Goal: Check status: Check status

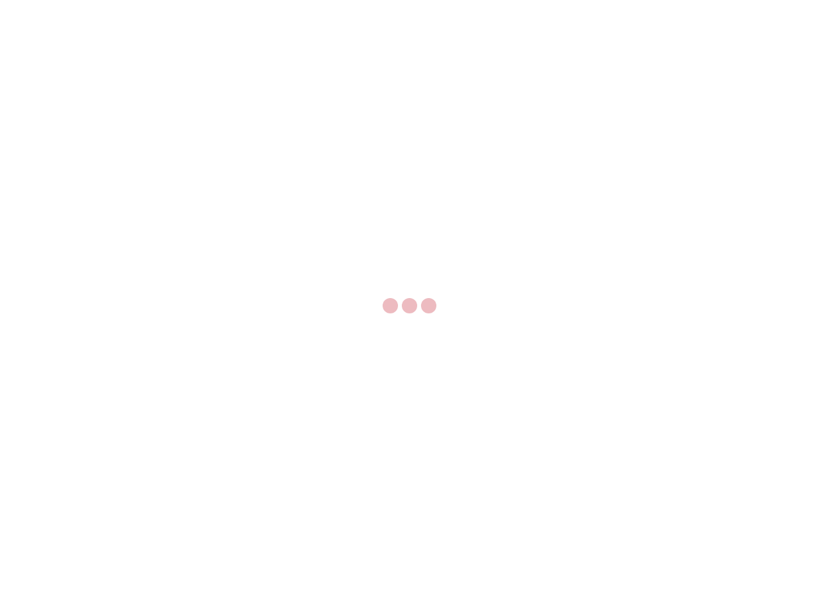
select select "US"
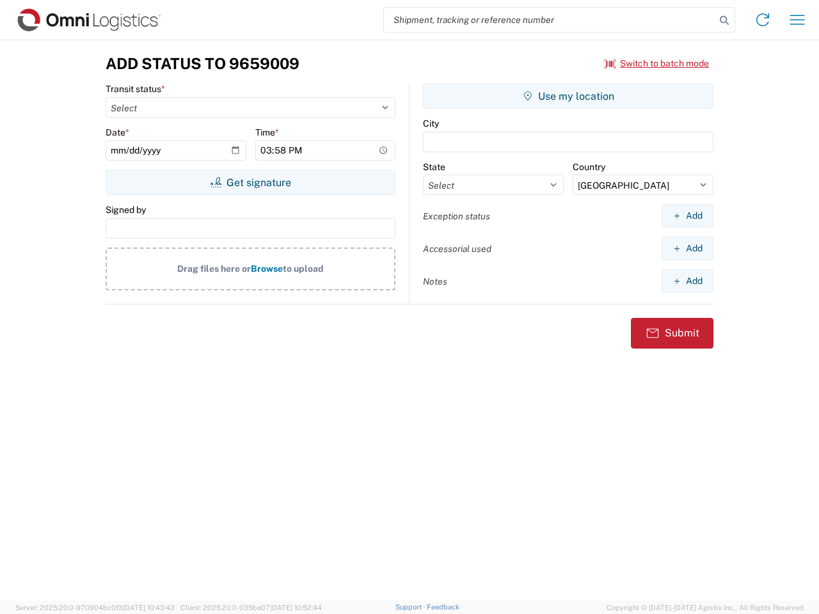
click at [550, 20] on input "search" at bounding box center [549, 20] width 331 height 24
click at [724, 20] on icon at bounding box center [724, 21] width 18 height 18
click at [763, 20] on icon at bounding box center [762, 20] width 20 height 20
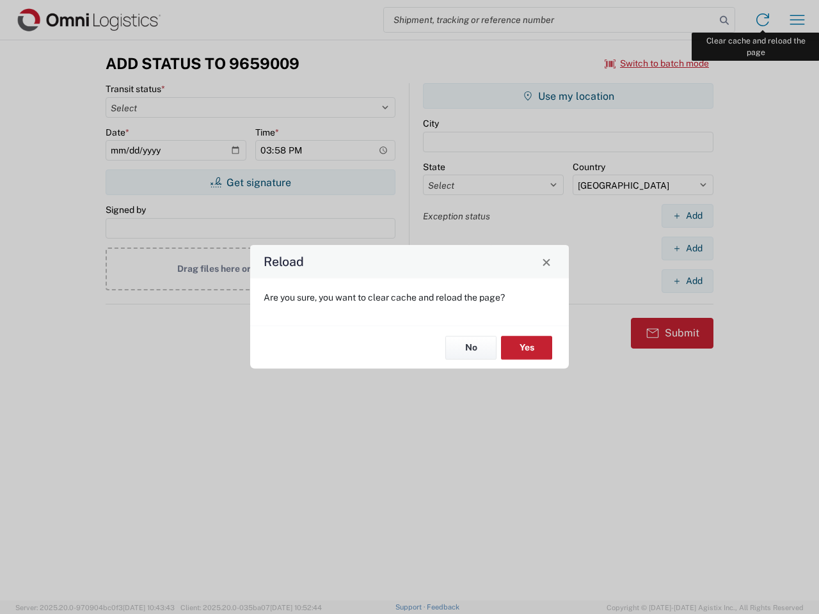
click at [797, 20] on div "Reload Are you sure, you want to clear cache and reload the page? No Yes" at bounding box center [409, 307] width 819 height 614
click at [657, 63] on div "Reload Are you sure, you want to clear cache and reload the page? No Yes" at bounding box center [409, 307] width 819 height 614
click at [250, 182] on div "Reload Are you sure, you want to clear cache and reload the page? No Yes" at bounding box center [409, 307] width 819 height 614
click at [568, 96] on div "Reload Are you sure, you want to clear cache and reload the page? No Yes" at bounding box center [409, 307] width 819 height 614
click at [687, 216] on div "Reload Are you sure, you want to clear cache and reload the page? No Yes" at bounding box center [409, 307] width 819 height 614
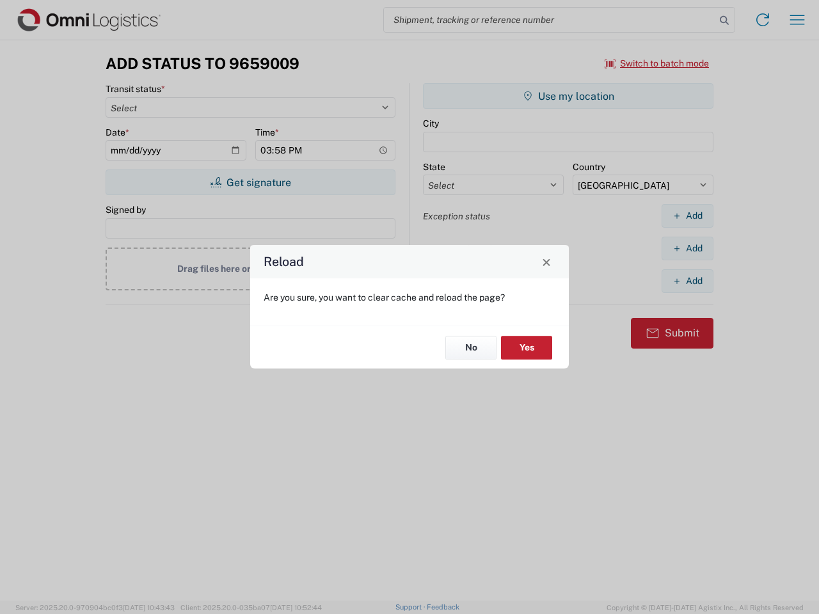
click at [687, 248] on div "Reload Are you sure, you want to clear cache and reload the page? No Yes" at bounding box center [409, 307] width 819 height 614
click at [687, 281] on div "Reload Are you sure, you want to clear cache and reload the page? No Yes" at bounding box center [409, 307] width 819 height 614
